Goal: Task Accomplishment & Management: Complete application form

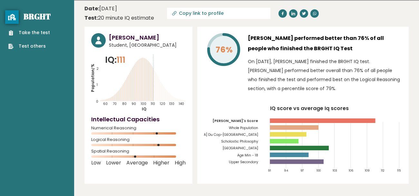
click at [37, 32] on link "Take the test" at bounding box center [29, 32] width 42 height 7
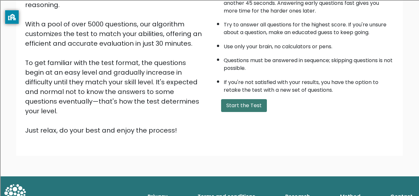
click at [237, 103] on button "Start the Test" at bounding box center [244, 105] width 46 height 13
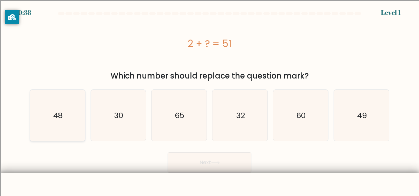
click at [63, 121] on icon "48" at bounding box center [57, 115] width 51 height 51
click at [209, 100] on input "a. 48" at bounding box center [209, 99] width 0 height 2
radio input "true"
click at [206, 168] on button "Next" at bounding box center [210, 162] width 84 height 21
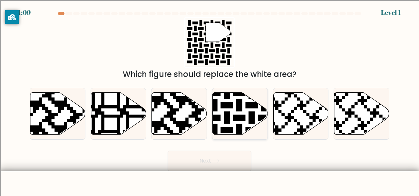
click at [242, 121] on icon at bounding box center [240, 113] width 55 height 42
click at [210, 100] on input "d." at bounding box center [209, 99] width 0 height 2
radio input "true"
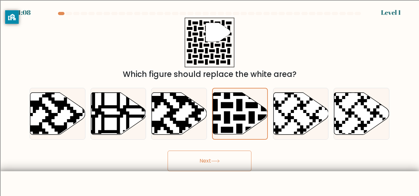
click at [224, 160] on button "Next" at bounding box center [210, 161] width 84 height 21
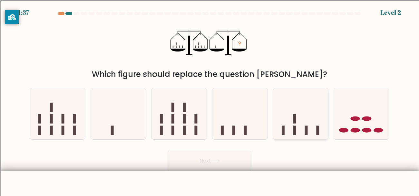
click at [327, 121] on icon at bounding box center [300, 113] width 55 height 45
click at [210, 100] on input "e." at bounding box center [209, 99] width 0 height 2
radio input "true"
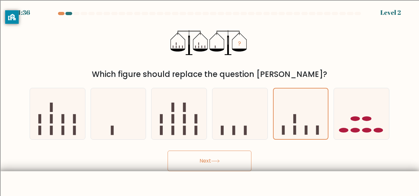
click at [232, 164] on button "Next" at bounding box center [210, 161] width 84 height 21
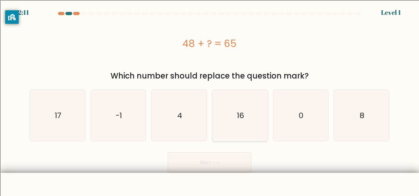
click at [222, 131] on icon "16" at bounding box center [239, 115] width 51 height 51
click at [210, 100] on input "d. 16" at bounding box center [209, 99] width 0 height 2
radio input "true"
click at [228, 167] on button "Next" at bounding box center [210, 162] width 84 height 21
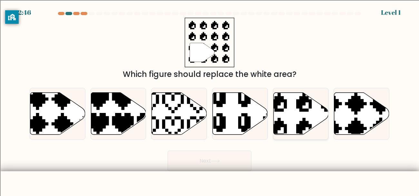
click at [296, 112] on icon at bounding box center [300, 113] width 55 height 42
click at [210, 100] on input "e." at bounding box center [209, 99] width 0 height 2
radio input "true"
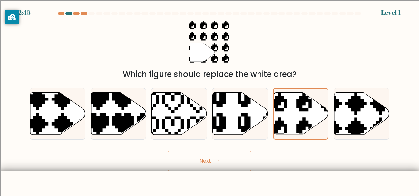
click at [221, 171] on button "Next" at bounding box center [210, 161] width 84 height 21
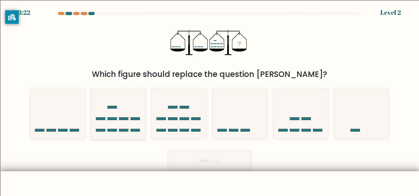
click at [111, 116] on icon at bounding box center [118, 113] width 55 height 45
click at [209, 100] on input "b." at bounding box center [209, 99] width 0 height 2
radio input "true"
click at [205, 153] on button "Next" at bounding box center [210, 161] width 84 height 21
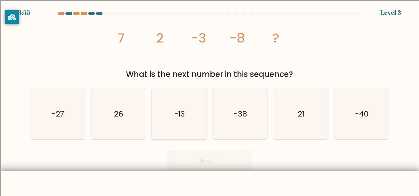
click at [176, 126] on icon "-13" at bounding box center [178, 113] width 51 height 51
click at [209, 100] on input "c. -13" at bounding box center [209, 99] width 0 height 2
radio input "true"
click at [204, 162] on button "Next" at bounding box center [210, 161] width 84 height 21
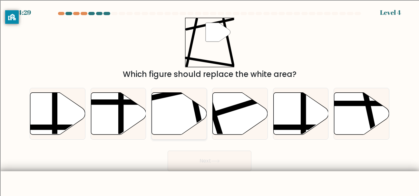
click at [170, 116] on icon at bounding box center [179, 113] width 55 height 42
click at [209, 100] on input "c." at bounding box center [209, 99] width 0 height 2
radio input "true"
click at [220, 168] on button "Next" at bounding box center [210, 161] width 84 height 21
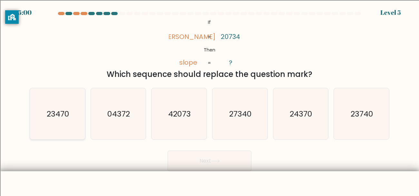
click at [62, 110] on text "23470" at bounding box center [58, 114] width 23 height 11
click at [209, 100] on input "a. 23470" at bounding box center [209, 99] width 0 height 2
radio input "true"
click at [201, 151] on button "Next" at bounding box center [210, 161] width 84 height 21
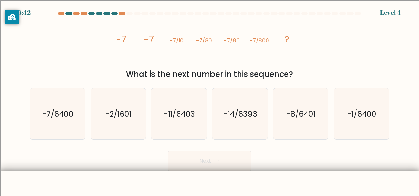
click at [203, 154] on button "Next" at bounding box center [210, 161] width 84 height 21
click at [288, 41] on tspan "?" at bounding box center [287, 39] width 5 height 13
click at [56, 134] on icon "-7/6400" at bounding box center [57, 113] width 51 height 51
click at [209, 100] on input "a. -7/6400" at bounding box center [209, 99] width 0 height 2
radio input "true"
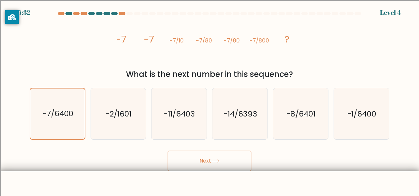
click at [206, 165] on button "Next" at bounding box center [210, 161] width 84 height 21
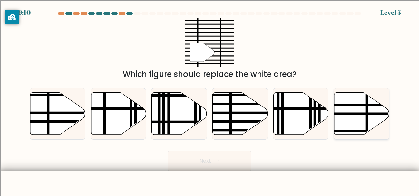
click at [351, 99] on icon at bounding box center [361, 113] width 55 height 42
click at [210, 99] on input "f." at bounding box center [209, 99] width 0 height 2
radio input "true"
click at [218, 171] on button "Next" at bounding box center [210, 161] width 84 height 21
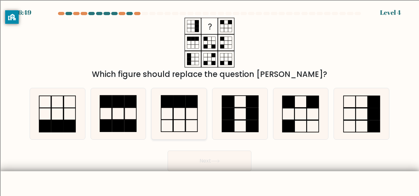
click at [175, 112] on icon at bounding box center [178, 113] width 51 height 51
click at [209, 100] on input "c." at bounding box center [209, 99] width 0 height 2
radio input "true"
click at [221, 154] on button "Next" at bounding box center [210, 161] width 84 height 21
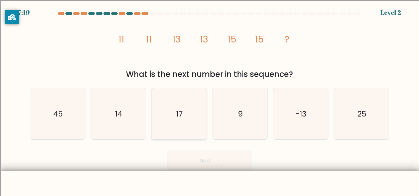
click at [178, 120] on icon "17" at bounding box center [178, 113] width 51 height 51
click at [209, 100] on input "c. 17" at bounding box center [209, 99] width 0 height 2
radio input "true"
click at [224, 160] on button "Next" at bounding box center [210, 161] width 84 height 21
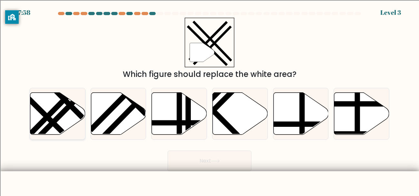
click at [59, 112] on icon at bounding box center [57, 113] width 55 height 42
click at [209, 100] on input "a." at bounding box center [209, 99] width 0 height 2
radio input "true"
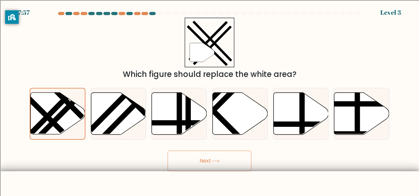
click at [218, 160] on icon at bounding box center [215, 162] width 9 height 4
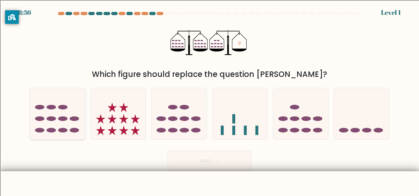
click at [56, 114] on icon at bounding box center [57, 113] width 55 height 45
click at [209, 100] on input "a." at bounding box center [209, 99] width 0 height 2
radio input "true"
click at [181, 158] on button "Next" at bounding box center [210, 161] width 84 height 21
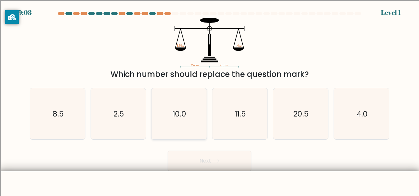
click at [180, 125] on icon "10.0" at bounding box center [178, 113] width 51 height 51
click at [209, 100] on input "c. 10.0" at bounding box center [209, 99] width 0 height 2
radio input "true"
click at [227, 160] on button "Next" at bounding box center [210, 161] width 84 height 21
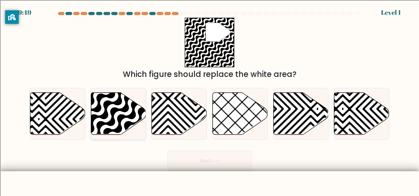
click at [102, 104] on icon at bounding box center [118, 113] width 55 height 42
click at [209, 100] on input "b." at bounding box center [209, 99] width 0 height 2
radio input "true"
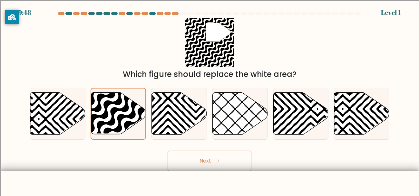
click at [212, 160] on button "Next" at bounding box center [210, 161] width 84 height 21
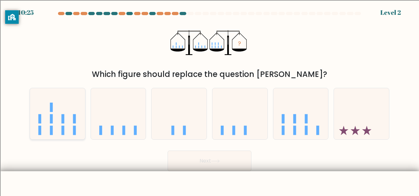
click at [38, 123] on icon at bounding box center [57, 113] width 55 height 45
click at [209, 100] on input "a." at bounding box center [209, 99] width 0 height 2
radio input "true"
click at [190, 161] on button "Next" at bounding box center [210, 161] width 84 height 21
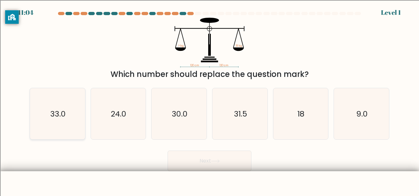
click at [45, 120] on icon "33.0" at bounding box center [57, 113] width 51 height 51
click at [209, 100] on input "a. 33.0" at bounding box center [209, 99] width 0 height 2
radio input "true"
click at [238, 170] on button "Next" at bounding box center [210, 161] width 84 height 21
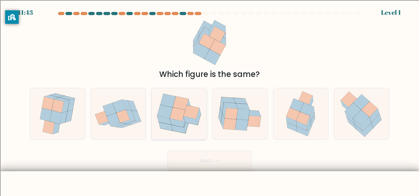
click at [174, 125] on icon at bounding box center [178, 129] width 14 height 9
click at [209, 100] on input "c." at bounding box center [209, 99] width 0 height 2
radio input "true"
click at [236, 163] on button "Next" at bounding box center [210, 161] width 84 height 21
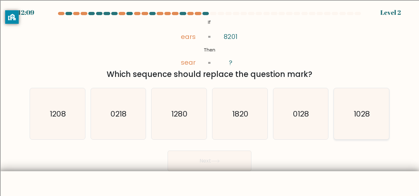
click at [355, 114] on text "1028" at bounding box center [362, 114] width 16 height 11
click at [210, 100] on input "f. 1028" at bounding box center [209, 99] width 0 height 2
radio input "true"
click at [231, 163] on button "Next" at bounding box center [210, 161] width 84 height 21
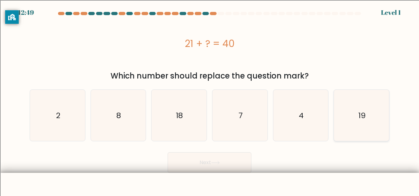
click at [359, 124] on icon "19" at bounding box center [361, 115] width 51 height 51
click at [210, 100] on input "f. 19" at bounding box center [209, 99] width 0 height 2
radio input "true"
click at [149, 104] on div "c. 18" at bounding box center [179, 116] width 61 height 52
click at [175, 114] on icon "18" at bounding box center [178, 115] width 51 height 51
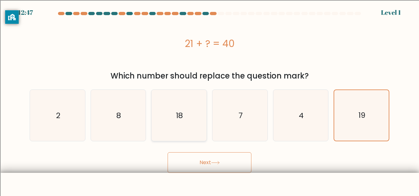
click at [209, 100] on input "c. 18" at bounding box center [209, 99] width 0 height 2
radio input "true"
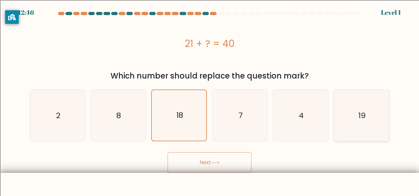
click at [366, 96] on icon "19" at bounding box center [361, 115] width 51 height 51
click at [210, 98] on input "f. 19" at bounding box center [209, 99] width 0 height 2
radio input "true"
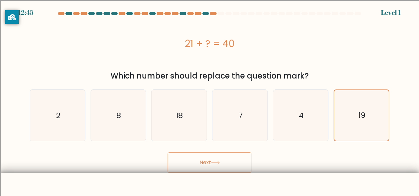
click at [211, 161] on button "Next" at bounding box center [210, 162] width 84 height 21
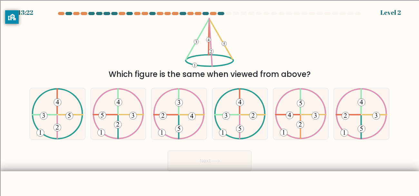
click at [1, 114] on form at bounding box center [209, 92] width 419 height 160
click at [65, 120] on icon at bounding box center [58, 113] width 52 height 51
click at [209, 100] on input "a." at bounding box center [209, 99] width 0 height 2
radio input "true"
click at [193, 162] on button "Next" at bounding box center [210, 161] width 84 height 21
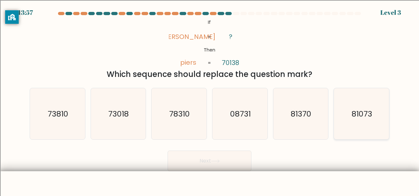
click at [348, 131] on icon "81073" at bounding box center [361, 113] width 51 height 51
click at [210, 100] on input "f. 81073" at bounding box center [209, 99] width 0 height 2
radio input "true"
click at [201, 166] on button "Next" at bounding box center [210, 161] width 84 height 21
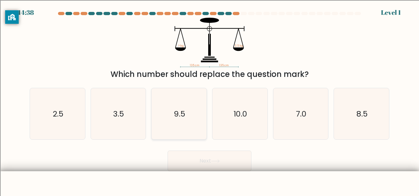
click at [183, 107] on icon "9.5" at bounding box center [178, 113] width 51 height 51
click at [209, 100] on input "c. 9.5" at bounding box center [209, 99] width 0 height 2
radio input "true"
click at [228, 170] on button "Next" at bounding box center [210, 161] width 84 height 21
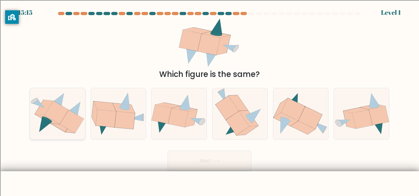
click at [59, 119] on icon at bounding box center [56, 112] width 24 height 23
click at [209, 100] on input "a." at bounding box center [209, 99] width 0 height 2
radio input "true"
click at [228, 164] on button "Next" at bounding box center [210, 161] width 84 height 21
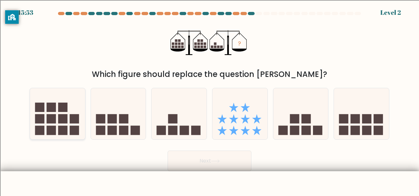
click at [53, 112] on rect at bounding box center [51, 107] width 9 height 9
click at [209, 100] on input "a." at bounding box center [209, 99] width 0 height 2
radio input "true"
click at [209, 157] on button "Next" at bounding box center [210, 161] width 84 height 21
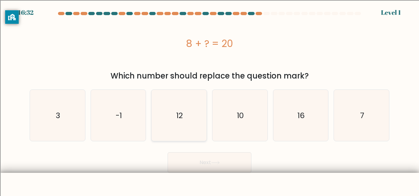
click at [182, 112] on text "12" at bounding box center [179, 115] width 6 height 11
click at [209, 100] on input "c. 12" at bounding box center [209, 99] width 0 height 2
radio input "true"
click at [221, 159] on button "Next" at bounding box center [210, 162] width 84 height 21
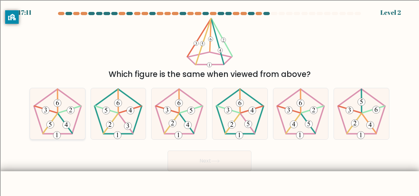
click at [55, 103] on 515 at bounding box center [56, 102] width 7 height 7
click at [209, 100] on input "a." at bounding box center [209, 99] width 0 height 2
radio input "true"
click at [226, 165] on button "Next" at bounding box center [210, 161] width 84 height 21
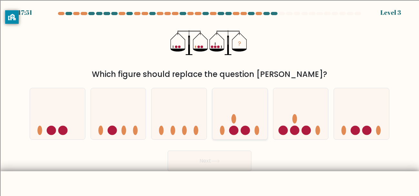
click at [245, 128] on circle at bounding box center [245, 130] width 9 height 9
click at [210, 100] on input "d." at bounding box center [209, 99] width 0 height 2
radio input "true"
click at [223, 160] on button "Next" at bounding box center [210, 161] width 84 height 21
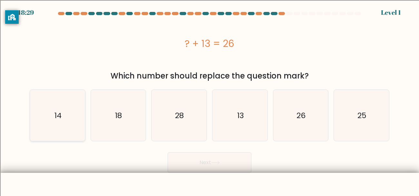
click at [58, 127] on icon "14" at bounding box center [57, 115] width 51 height 51
click at [209, 100] on input "a. 14" at bounding box center [209, 99] width 0 height 2
radio input "true"
click at [194, 163] on button "Next" at bounding box center [210, 162] width 84 height 21
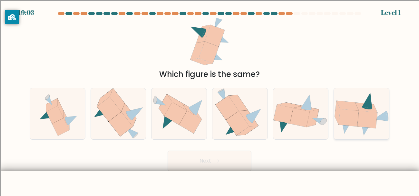
click at [370, 121] on icon at bounding box center [367, 119] width 20 height 17
click at [210, 100] on input "f." at bounding box center [209, 99] width 0 height 2
radio input "true"
click at [199, 167] on button "Next" at bounding box center [210, 161] width 84 height 21
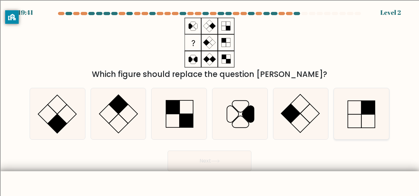
click at [347, 120] on icon at bounding box center [361, 113] width 51 height 51
click at [210, 100] on input "f." at bounding box center [209, 99] width 0 height 2
radio input "true"
click at [218, 165] on button "Next" at bounding box center [210, 161] width 84 height 21
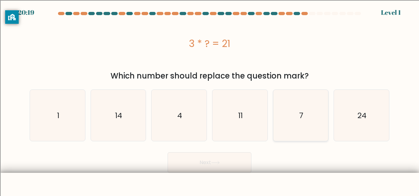
click at [303, 97] on icon "7" at bounding box center [300, 115] width 51 height 51
click at [210, 98] on input "e. 7" at bounding box center [209, 99] width 0 height 2
radio input "true"
click at [238, 162] on button "Next" at bounding box center [210, 162] width 84 height 21
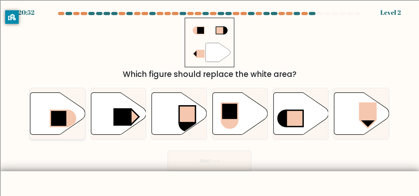
click at [66, 119] on rect at bounding box center [59, 118] width 17 height 16
click at [209, 100] on input "a." at bounding box center [209, 99] width 0 height 2
radio input "true"
click at [225, 161] on button "Next" at bounding box center [210, 161] width 84 height 21
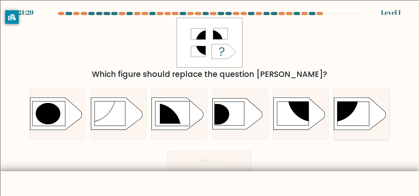
click at [342, 118] on circle at bounding box center [332, 96] width 52 height 52
click at [210, 100] on input "f." at bounding box center [209, 99] width 0 height 2
radio input "true"
click at [224, 168] on button "Next" at bounding box center [210, 161] width 84 height 21
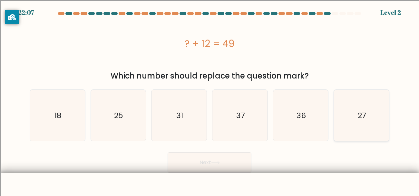
click at [355, 121] on icon "27" at bounding box center [361, 115] width 51 height 51
click at [210, 100] on input "f. 27" at bounding box center [209, 99] width 0 height 2
radio input "true"
click at [214, 156] on button "Next" at bounding box center [210, 162] width 84 height 21
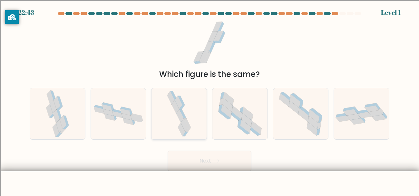
click at [179, 100] on icon at bounding box center [178, 103] width 7 height 14
click at [209, 100] on input "c." at bounding box center [209, 99] width 0 height 2
radio input "true"
click at [226, 171] on button "Next" at bounding box center [210, 161] width 84 height 21
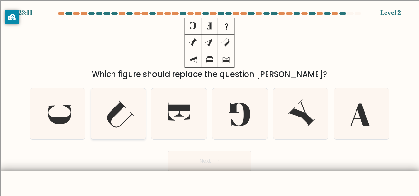
click at [125, 117] on icon at bounding box center [117, 113] width 51 height 51
click at [209, 100] on input "b." at bounding box center [209, 99] width 0 height 2
radio input "true"
click at [239, 171] on body "23:11 Level 2" at bounding box center [209, 111] width 419 height 222
click at [230, 166] on button "Next" at bounding box center [210, 161] width 84 height 21
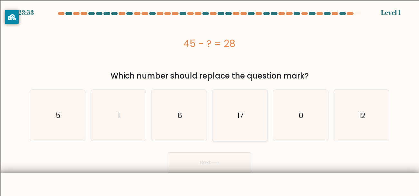
click at [215, 117] on icon "17" at bounding box center [239, 115] width 51 height 51
click at [210, 100] on input "d. 17" at bounding box center [209, 99] width 0 height 2
radio input "true"
click at [235, 161] on button "Next" at bounding box center [210, 162] width 84 height 21
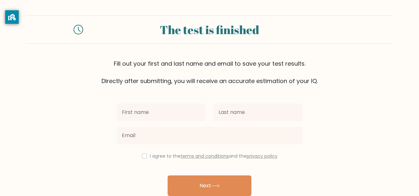
click at [144, 131] on div "I agree to the terms and conditions and the privacy policy Next Already have an…" at bounding box center [209, 147] width 193 height 125
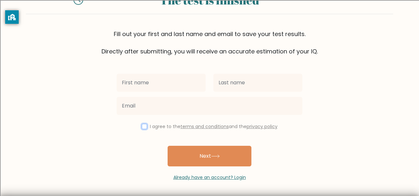
click at [144, 124] on input "checkbox" at bounding box center [144, 126] width 5 height 5
checkbox input "true"
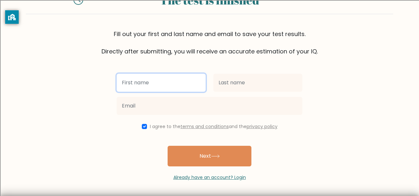
click at [170, 88] on input "text" at bounding box center [161, 83] width 89 height 18
type input "eddd"
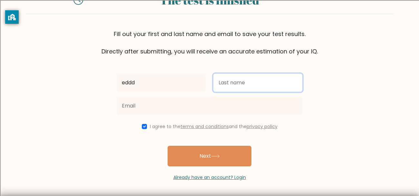
click at [234, 86] on input "text" at bounding box center [257, 83] width 89 height 18
type input "deee"
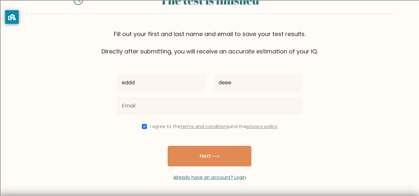
click at [205, 117] on div at bounding box center [209, 105] width 193 height 23
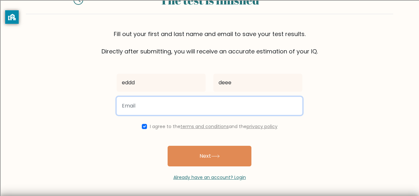
click at [193, 108] on input "email" at bounding box center [210, 106] width 186 height 18
type input "[EMAIL_ADDRESS][DOMAIN_NAME]"
click at [224, 102] on input "[EMAIL_ADDRESS][DOMAIN_NAME]" at bounding box center [210, 106] width 186 height 18
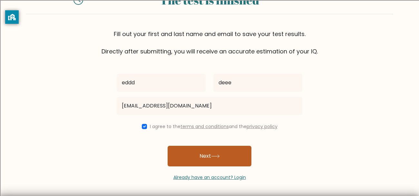
click at [201, 159] on button "Next" at bounding box center [210, 156] width 84 height 21
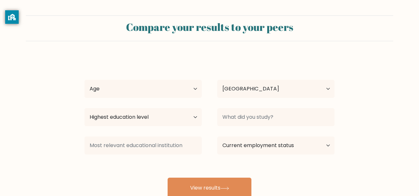
select select "US"
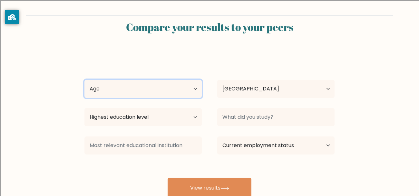
click at [169, 95] on select "Age Under 18 years old 18-24 years old 25-34 years old 35-44 years old 45-54 ye…" at bounding box center [142, 89] width 117 height 18
select select "min_18"
click at [84, 80] on select "Age Under 18 years old 18-24 years old 25-34 years old 35-44 years old 45-54 ye…" at bounding box center [142, 89] width 117 height 18
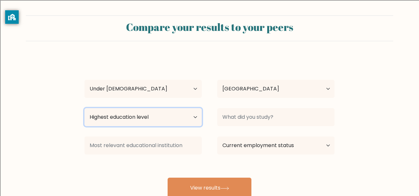
click at [172, 112] on select "Highest education level No schooling Primary Lower Secondary Upper Secondary Oc…" at bounding box center [142, 117] width 117 height 18
select select "lower_secondary"
click at [84, 108] on select "Highest education level No schooling Primary Lower Secondary Upper Secondary Oc…" at bounding box center [142, 117] width 117 height 18
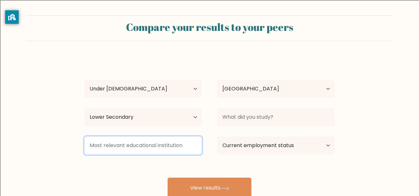
click at [165, 146] on input at bounding box center [142, 146] width 117 height 18
type input "."
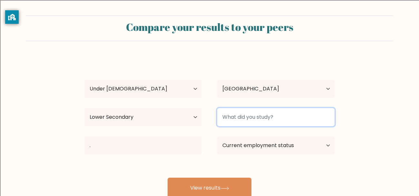
click at [283, 120] on input at bounding box center [275, 117] width 117 height 18
type input "."
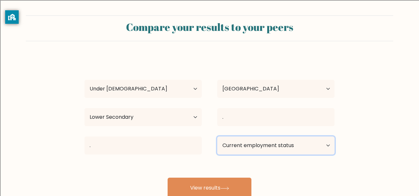
click at [299, 141] on select "Current employment status Employed Student Retired Other / prefer not to answer" at bounding box center [275, 146] width 117 height 18
select select "other"
click at [217, 137] on select "Current employment status Employed Student Retired Other / prefer not to answer" at bounding box center [275, 146] width 117 height 18
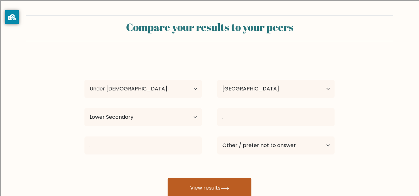
click at [216, 183] on button "View results" at bounding box center [210, 188] width 84 height 21
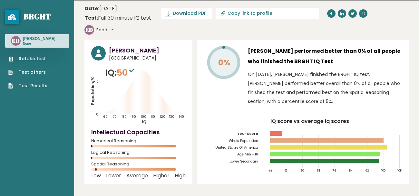
click at [119, 75] on p "IQ: 50" at bounding box center [120, 72] width 31 height 13
drag, startPoint x: 96, startPoint y: 173, endPoint x: 120, endPoint y: 177, distance: 24.4
click at [120, 177] on div "Low Lower Average Higher High" at bounding box center [138, 176] width 94 height 3
click at [153, 108] on icon "Population/% IQ 0 1 2 60 70 80 90 100 110 120 130 140" at bounding box center [138, 95] width 94 height 58
click at [107, 32] on button "Eddd" at bounding box center [104, 30] width 17 height 6
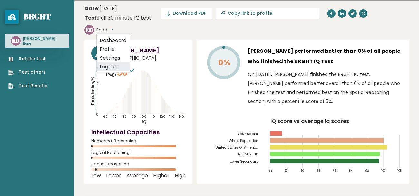
click at [115, 67] on link "Logout" at bounding box center [113, 66] width 33 height 9
